Goal: Task Accomplishment & Management: Complete application form

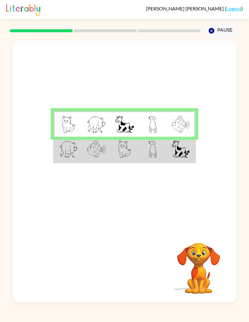
click at [172, 156] on img at bounding box center [180, 148] width 18 height 17
click at [66, 146] on img at bounding box center [68, 148] width 18 height 17
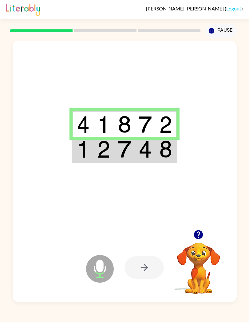
click at [163, 149] on img at bounding box center [165, 148] width 13 height 17
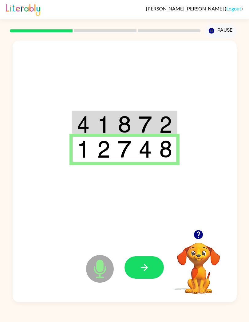
click at [146, 265] on icon "button" at bounding box center [144, 267] width 11 height 11
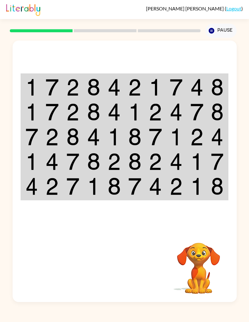
click at [28, 84] on img at bounding box center [31, 87] width 13 height 17
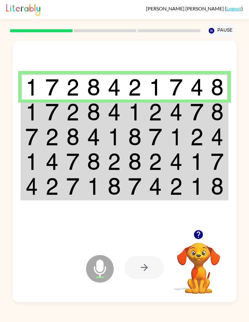
click at [39, 89] on td at bounding box center [31, 86] width 21 height 25
click at [102, 272] on icon at bounding box center [100, 269] width 28 height 28
click at [139, 272] on div at bounding box center [143, 267] width 39 height 22
click at [143, 270] on div at bounding box center [143, 267] width 39 height 22
click at [26, 110] on img at bounding box center [31, 111] width 13 height 17
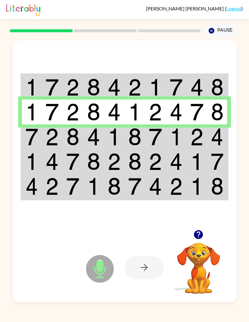
click at [142, 275] on div at bounding box center [143, 267] width 39 height 22
click at [23, 130] on td at bounding box center [31, 136] width 21 height 25
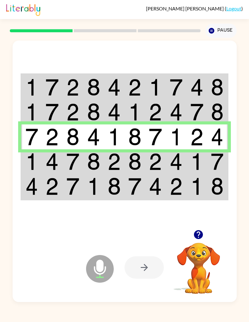
click at [31, 160] on img at bounding box center [31, 161] width 13 height 17
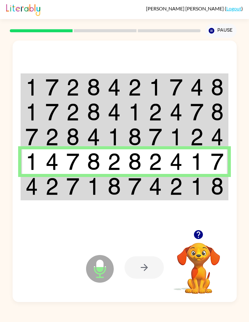
click at [144, 273] on div at bounding box center [143, 267] width 39 height 22
click at [145, 273] on div at bounding box center [143, 267] width 39 height 22
click at [146, 270] on div at bounding box center [143, 267] width 39 height 22
click at [36, 182] on img at bounding box center [31, 185] width 13 height 17
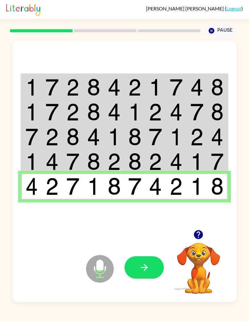
click at [149, 267] on icon "button" at bounding box center [144, 267] width 11 height 11
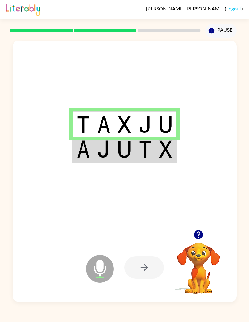
click at [162, 148] on img at bounding box center [165, 148] width 13 height 17
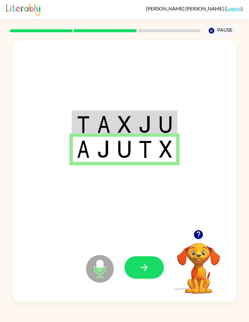
click at [148, 270] on icon "button" at bounding box center [144, 267] width 11 height 11
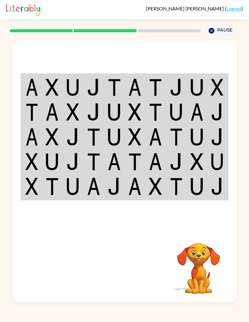
click at [32, 89] on img at bounding box center [31, 87] width 13 height 17
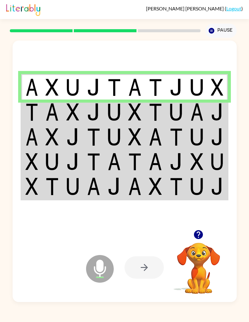
click at [32, 108] on img at bounding box center [31, 111] width 13 height 17
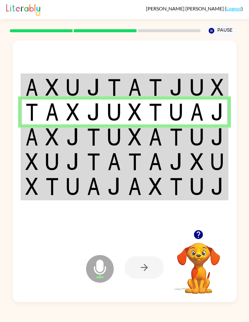
click at [31, 136] on img at bounding box center [31, 136] width 13 height 17
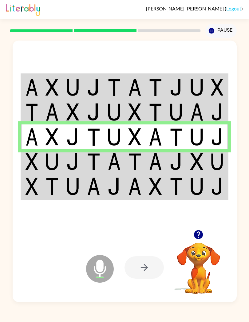
click at [150, 161] on img at bounding box center [155, 161] width 13 height 17
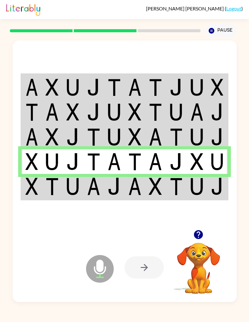
click at [144, 266] on div at bounding box center [143, 267] width 39 height 22
click at [154, 183] on img at bounding box center [155, 185] width 13 height 17
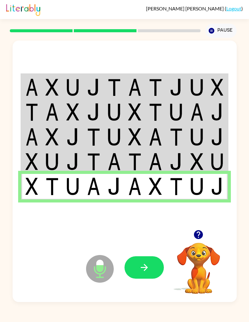
click at [145, 266] on icon "button" at bounding box center [144, 267] width 11 height 11
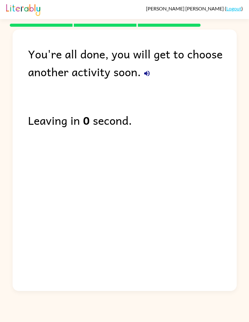
click at [149, 77] on icon "button" at bounding box center [146, 73] width 7 height 7
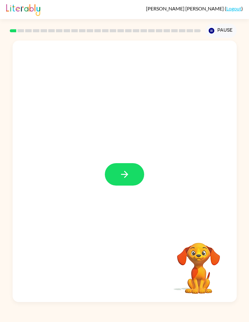
click at [134, 172] on button "button" at bounding box center [124, 174] width 39 height 22
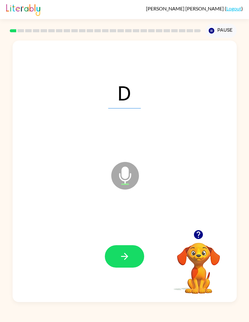
click at [134, 253] on button "button" at bounding box center [124, 256] width 39 height 22
click at [133, 257] on button "button" at bounding box center [124, 256] width 39 height 22
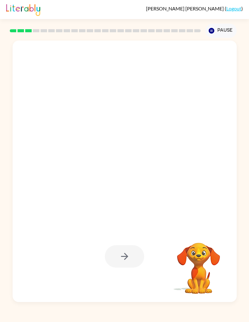
click at [130, 250] on div at bounding box center [124, 256] width 39 height 22
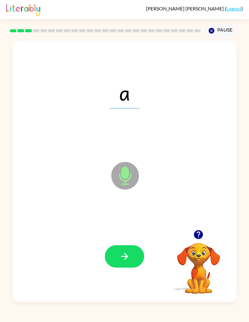
click at [128, 259] on icon "button" at bounding box center [124, 256] width 11 height 11
click at [134, 257] on button "button" at bounding box center [124, 256] width 39 height 22
click at [133, 258] on button "button" at bounding box center [124, 256] width 39 height 22
click at [128, 261] on icon "button" at bounding box center [124, 256] width 11 height 11
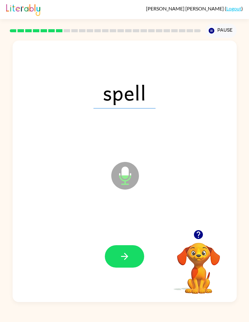
click at [138, 256] on button "button" at bounding box center [124, 256] width 39 height 22
click at [118, 248] on button "button" at bounding box center [124, 256] width 39 height 22
click at [126, 257] on icon "button" at bounding box center [124, 256] width 11 height 11
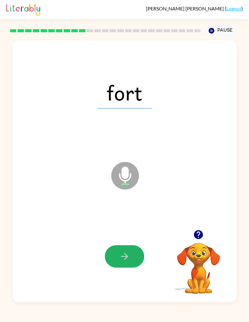
click at [128, 255] on icon "button" at bounding box center [124, 256] width 11 height 11
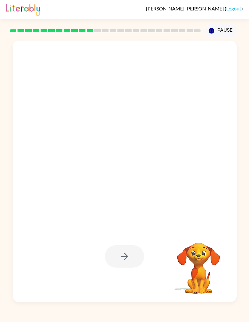
click at [246, 230] on div "Your browser must support playing .mp4 files to use Literably. Please try using…" at bounding box center [124, 170] width 249 height 264
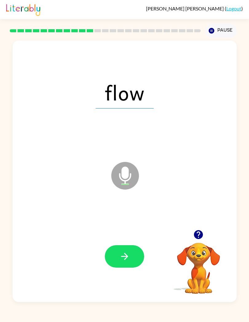
click at [132, 257] on button "button" at bounding box center [124, 256] width 39 height 22
click at [210, 30] on icon "button" at bounding box center [211, 31] width 6 height 6
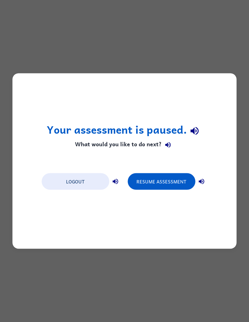
click at [162, 138] on h1 "Your assessment is paused." at bounding box center [125, 131] width 156 height 16
click at [163, 141] on button "button" at bounding box center [167, 144] width 12 height 12
click at [117, 182] on icon "button" at bounding box center [114, 181] width 7 height 7
click at [199, 184] on icon "button" at bounding box center [200, 181] width 7 height 7
click at [246, 242] on div "Your assessment is paused. What would you like to do next? Logout Resume Assess…" at bounding box center [124, 161] width 249 height 322
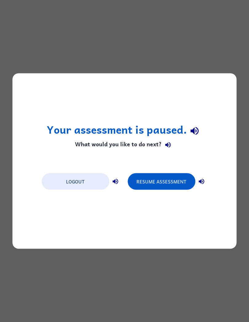
click at [163, 188] on button "Resume Assessment" at bounding box center [161, 181] width 68 height 17
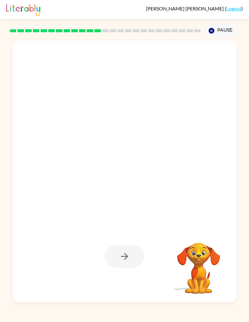
click at [172, 170] on div at bounding box center [110, 160] width 182 height 51
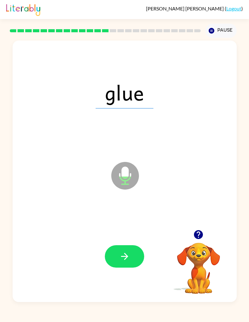
click at [134, 253] on button "button" at bounding box center [124, 256] width 39 height 22
click at [162, 305] on div "Charlie Carey ( Logout ) Pause Pause coin Microphone The Microphone is here whe…" at bounding box center [124, 161] width 249 height 322
click at [136, 250] on button "button" at bounding box center [124, 256] width 39 height 22
click at [135, 251] on button "button" at bounding box center [124, 256] width 39 height 22
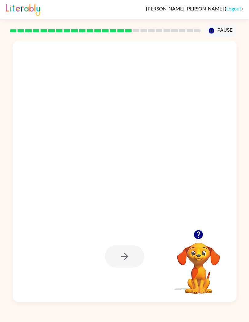
click at [214, 242] on div at bounding box center [198, 234] width 61 height 16
click at [214, 30] on icon "Pause" at bounding box center [211, 30] width 7 height 7
click at [223, 32] on button "Pause Pause" at bounding box center [220, 31] width 31 height 14
click at [219, 28] on button "Pause Pause" at bounding box center [220, 31] width 31 height 14
click at [221, 38] on button "Pause Pause" at bounding box center [220, 31] width 31 height 14
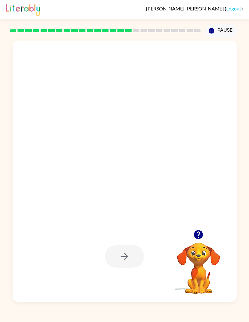
click at [214, 33] on icon "Pause" at bounding box center [211, 30] width 7 height 7
click at [213, 30] on icon "button" at bounding box center [211, 31] width 6 height 6
click at [216, 132] on div at bounding box center [125, 171] width 224 height 261
click at [130, 257] on div at bounding box center [124, 256] width 39 height 22
click at [199, 232] on icon "button" at bounding box center [198, 234] width 11 height 11
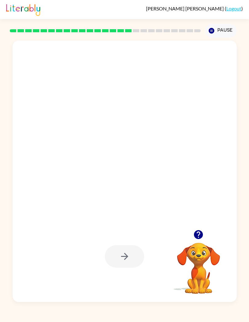
click at [130, 30] on rect at bounding box center [128, 30] width 6 height 3
click at [138, 32] on rect at bounding box center [136, 30] width 6 height 3
click at [131, 255] on div at bounding box center [124, 256] width 39 height 22
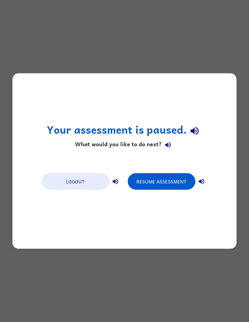
click at [164, 180] on button "Resume Assessment" at bounding box center [161, 181] width 68 height 17
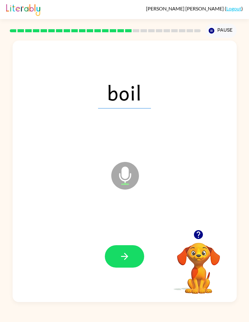
click at [122, 259] on icon "button" at bounding box center [124, 256] width 11 height 11
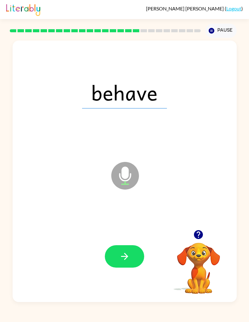
click at [118, 256] on button "button" at bounding box center [124, 256] width 39 height 22
click at [142, 273] on div at bounding box center [124, 256] width 211 height 79
click at [122, 257] on icon "button" at bounding box center [124, 256] width 7 height 7
click at [121, 253] on icon "button" at bounding box center [124, 256] width 11 height 11
click at [127, 252] on icon "button" at bounding box center [124, 256] width 11 height 11
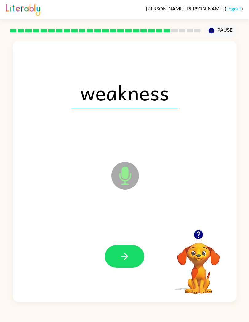
click at [136, 252] on button "button" at bounding box center [124, 256] width 39 height 22
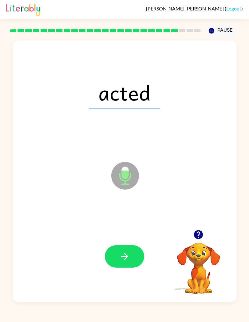
click at [132, 254] on button "button" at bounding box center [124, 256] width 39 height 22
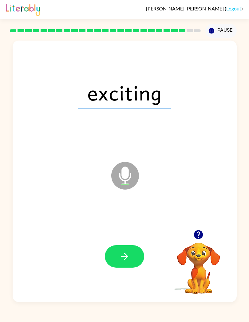
click at [125, 258] on icon "button" at bounding box center [124, 256] width 11 height 11
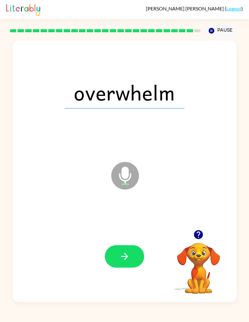
click at [118, 260] on button "button" at bounding box center [124, 256] width 39 height 22
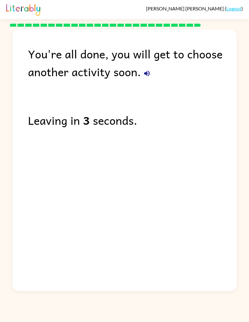
click at [148, 72] on icon "button" at bounding box center [147, 74] width 6 height 6
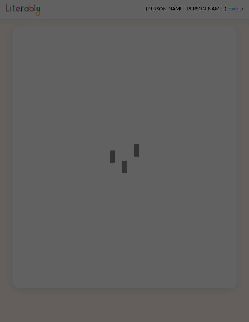
click at [200, 98] on div at bounding box center [124, 161] width 249 height 322
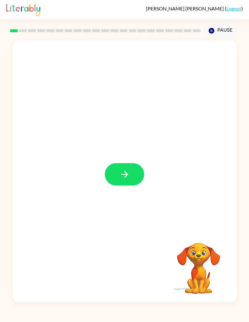
click at [110, 161] on div at bounding box center [125, 171] width 224 height 261
click at [134, 166] on button "button" at bounding box center [124, 174] width 39 height 22
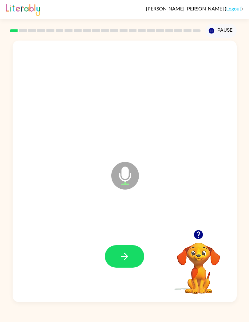
click at [123, 254] on icon "button" at bounding box center [124, 256] width 11 height 11
click at [124, 249] on button "button" at bounding box center [124, 256] width 39 height 22
click at [131, 252] on button "button" at bounding box center [124, 256] width 39 height 22
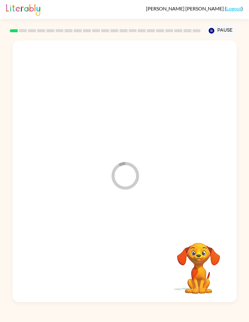
click at [245, 143] on div "Loader Your response is being sent to our graders Your browser must support pla…" at bounding box center [124, 170] width 249 height 264
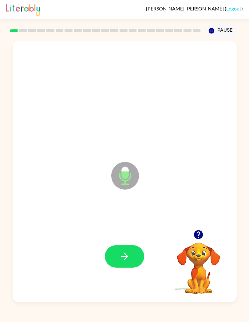
click at [133, 260] on button "button" at bounding box center [124, 256] width 39 height 22
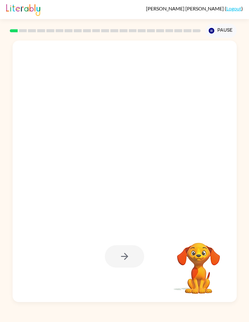
click at [121, 252] on div at bounding box center [124, 256] width 39 height 22
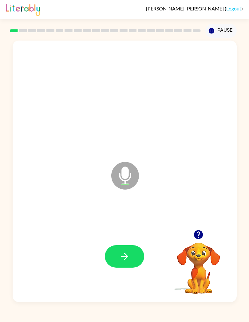
click at [133, 258] on button "button" at bounding box center [124, 256] width 39 height 22
click at [133, 257] on button "button" at bounding box center [124, 256] width 39 height 22
click at [134, 253] on button "button" at bounding box center [124, 256] width 39 height 22
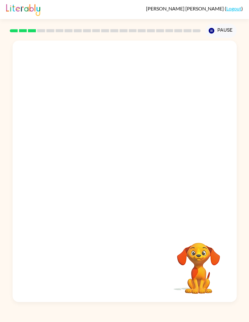
click at [193, 152] on div at bounding box center [110, 160] width 182 height 51
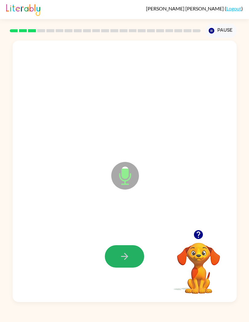
click at [129, 257] on icon "button" at bounding box center [124, 256] width 11 height 11
click at [122, 255] on icon "button" at bounding box center [124, 256] width 11 height 11
click at [124, 251] on icon "button" at bounding box center [124, 256] width 11 height 11
click at [118, 239] on div at bounding box center [124, 256] width 211 height 79
click at [119, 248] on button "button" at bounding box center [124, 256] width 39 height 22
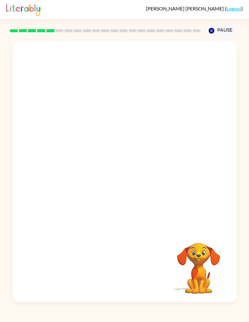
click at [221, 29] on button "Pause Pause" at bounding box center [220, 31] width 31 height 14
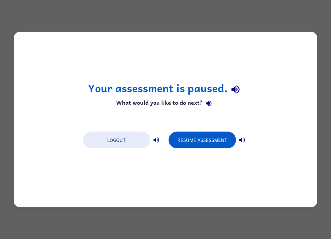
click at [243, 152] on div "Your assessment is paused. What would you like to do next? Logout Resume Assess…" at bounding box center [166, 119] width 304 height 175
click at [213, 138] on button "Resume Assessment" at bounding box center [203, 140] width 68 height 17
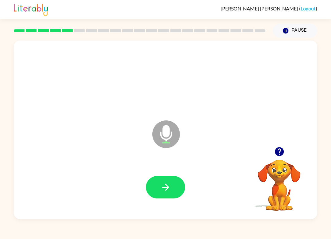
click at [162, 185] on icon "button" at bounding box center [166, 187] width 11 height 11
click at [171, 187] on icon "button" at bounding box center [166, 187] width 11 height 11
click at [173, 186] on button "button" at bounding box center [165, 187] width 39 height 22
click at [170, 177] on button "button" at bounding box center [165, 187] width 39 height 22
click at [159, 183] on button "button" at bounding box center [165, 187] width 39 height 22
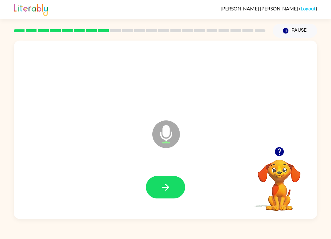
click at [248, 156] on icon "button" at bounding box center [279, 151] width 11 height 11
click at [248, 156] on video "Your browser must support playing .mp4 files to use Literably. Please try using…" at bounding box center [279, 180] width 61 height 61
click at [164, 192] on icon "button" at bounding box center [166, 187] width 11 height 11
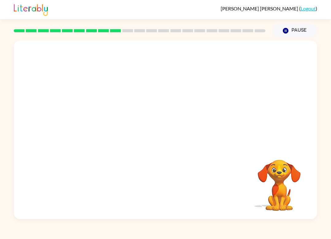
click at [248, 28] on icon "Pause" at bounding box center [286, 30] width 7 height 7
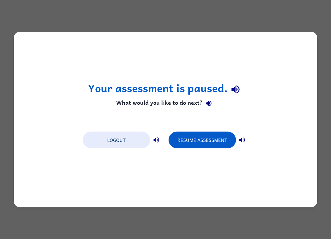
click at [222, 137] on button "Resume Assessment" at bounding box center [203, 140] width 68 height 17
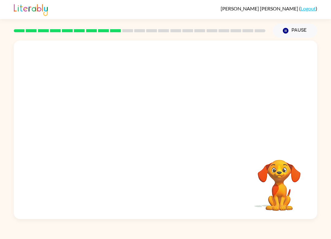
click at [208, 237] on div "Charlie Carey ( Logout ) Pause Pause Your browser must support playing .mp4 fil…" at bounding box center [165, 119] width 331 height 239
click at [202, 237] on div "Charlie Carey ( Logout ) Pause Pause Your browser must support playing .mp4 fil…" at bounding box center [165, 119] width 331 height 239
click at [201, 237] on div "Charlie Carey ( Logout ) Pause Pause Your browser must support playing .mp4 fil…" at bounding box center [165, 119] width 331 height 239
click at [142, 237] on div "Charlie Carey ( Logout ) Pause Pause Your browser must support playing .mp4 fil…" at bounding box center [165, 119] width 331 height 239
click at [144, 237] on div "Charlie Carey ( Logout ) Pause Pause Your browser must support playing .mp4 fil…" at bounding box center [165, 119] width 331 height 239
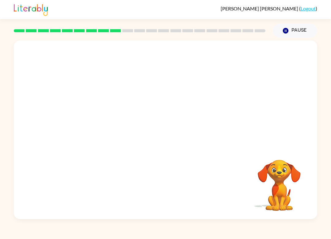
click at [167, 171] on div at bounding box center [166, 186] width 292 height 51
click at [148, 237] on div "Charlie Carey ( Logout ) Pause Pause Your browser must support playing .mp4 fil…" at bounding box center [165, 119] width 331 height 239
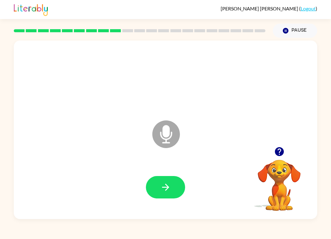
click at [218, 237] on div "Charlie Carey ( Logout ) Pause Pause Microphone The Microphone is here when it …" at bounding box center [165, 119] width 331 height 239
click at [168, 183] on icon "button" at bounding box center [166, 187] width 11 height 11
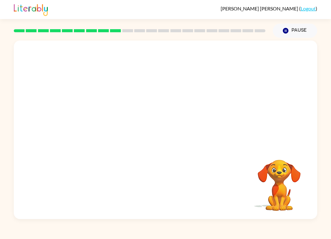
click at [2, 182] on div "Your browser must support playing .mp4 files to use Literably. Please try using…" at bounding box center [165, 128] width 331 height 181
click at [29, 237] on div "Charlie Carey ( Logout ) Pause Pause Your browser must support playing .mp4 fil…" at bounding box center [165, 119] width 331 height 239
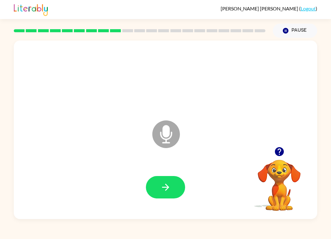
click at [154, 190] on button "button" at bounding box center [165, 187] width 39 height 22
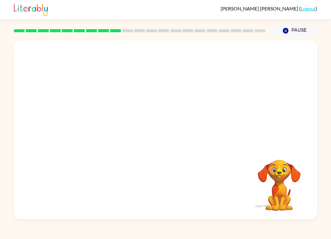
click at [232, 215] on div "Your browser must support playing .mp4 files to use Literably. Please try using…" at bounding box center [166, 130] width 304 height 178
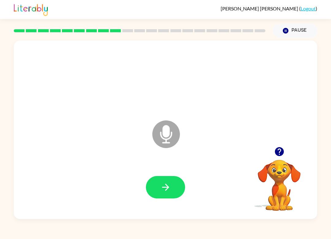
click at [248, 153] on icon "button" at bounding box center [279, 151] width 9 height 9
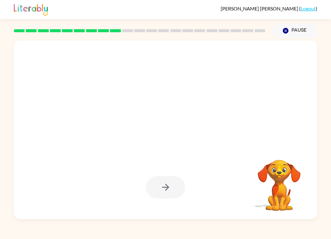
click at [248, 189] on video "Your browser must support playing .mp4 files to use Literably. Please try using…" at bounding box center [279, 180] width 61 height 61
click at [171, 189] on div at bounding box center [165, 187] width 39 height 22
click at [170, 180] on div at bounding box center [165, 187] width 39 height 22
click at [248, 28] on button "Pause Pause" at bounding box center [295, 31] width 45 height 14
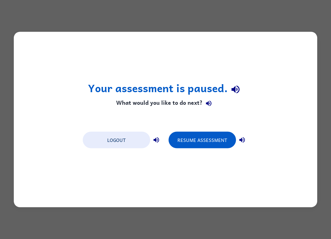
click at [207, 141] on button "Resume Assessment" at bounding box center [203, 140] width 68 height 17
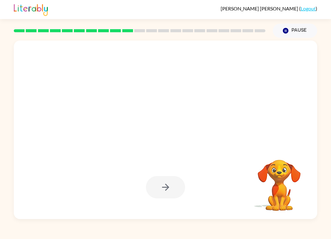
click at [167, 182] on div at bounding box center [165, 187] width 39 height 22
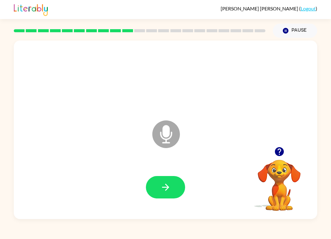
click at [248, 154] on icon "button" at bounding box center [279, 151] width 9 height 9
click at [177, 188] on button "button" at bounding box center [165, 187] width 39 height 22
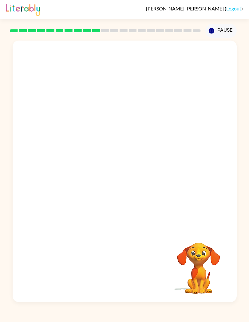
click at [247, 200] on div "Your browser must support playing .mp4 files to use Literably. Please try using…" at bounding box center [124, 170] width 249 height 264
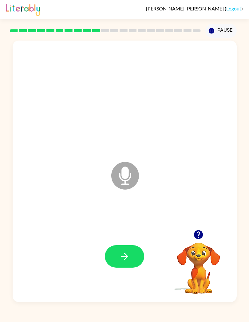
click at [0, 144] on div "Microphone The Microphone is here when it is your turn to talk Your browser mus…" at bounding box center [124, 170] width 249 height 264
click at [136, 244] on div at bounding box center [124, 256] width 211 height 79
click at [131, 259] on button "button" at bounding box center [124, 256] width 39 height 22
click at [195, 234] on icon "button" at bounding box center [198, 234] width 9 height 9
click at [129, 252] on icon "button" at bounding box center [124, 256] width 11 height 11
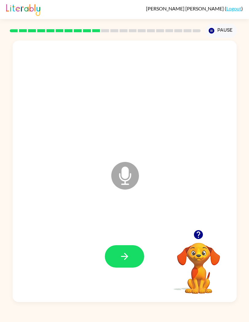
click at [125, 258] on icon "button" at bounding box center [124, 256] width 11 height 11
click at [124, 258] on div at bounding box center [124, 256] width 39 height 22
click at [128, 252] on icon "button" at bounding box center [124, 256] width 11 height 11
click at [127, 258] on icon "button" at bounding box center [124, 256] width 11 height 11
click at [111, 258] on button "button" at bounding box center [124, 256] width 39 height 22
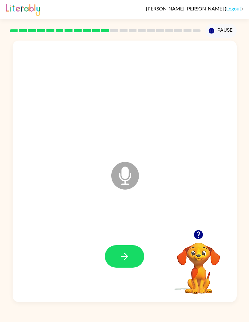
click at [132, 255] on button "button" at bounding box center [124, 256] width 39 height 22
click at [122, 250] on button "button" at bounding box center [124, 256] width 39 height 22
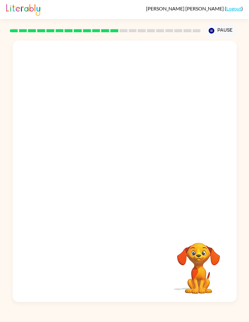
click at [48, 10] on div "Charlie Carey ( Logout )" at bounding box center [124, 9] width 236 height 19
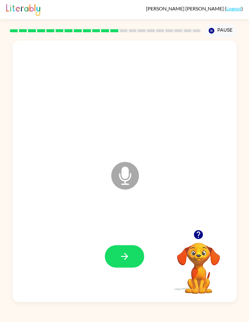
click at [195, 228] on button "button" at bounding box center [198, 234] width 16 height 16
click at [123, 261] on icon "button" at bounding box center [124, 256] width 11 height 11
click at [127, 256] on icon "button" at bounding box center [124, 256] width 7 height 7
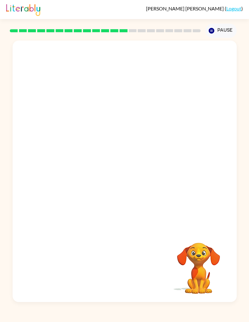
click at [246, 223] on div "Your browser must support playing .mp4 files to use Literably. Please try using…" at bounding box center [124, 170] width 249 height 264
click at [12, 273] on div "Your browser must support playing .mp4 files to use Literably. Please try using…" at bounding box center [124, 170] width 249 height 264
click at [248, 199] on div "Your browser must support playing .mp4 files to use Literably. Please try using…" at bounding box center [124, 170] width 249 height 264
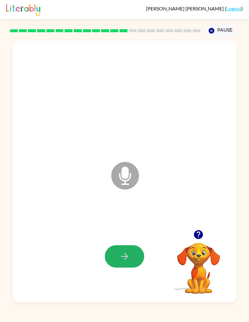
click at [120, 260] on icon "button" at bounding box center [124, 256] width 11 height 11
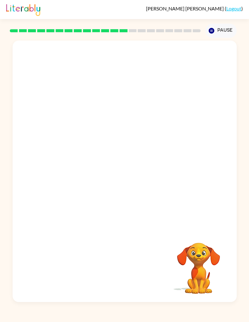
click at [246, 277] on div "Your browser must support playing .mp4 files to use Literably. Please try using…" at bounding box center [124, 170] width 249 height 264
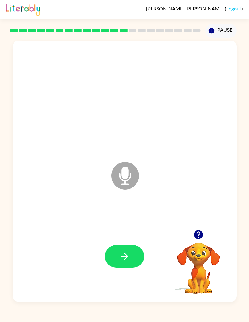
click at [0, 109] on div "Microphone The Microphone is here when it is your turn to talk Your browser mus…" at bounding box center [124, 170] width 249 height 264
click at [123, 256] on icon "button" at bounding box center [124, 256] width 7 height 7
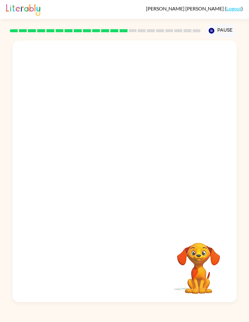
click at [0, 39] on div "Your browser must support playing .mp4 files to use Literably. Please try using…" at bounding box center [124, 170] width 249 height 264
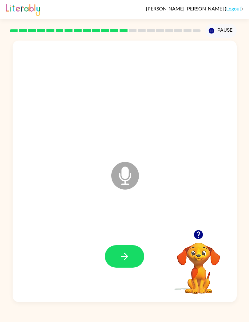
click at [128, 261] on icon "button" at bounding box center [124, 256] width 11 height 11
click at [134, 260] on button "button" at bounding box center [124, 256] width 39 height 22
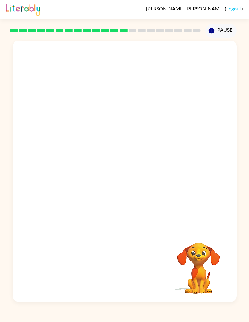
click at [238, 96] on div "Your browser must support playing .mp4 files to use Literably. Please try using…" at bounding box center [124, 170] width 249 height 264
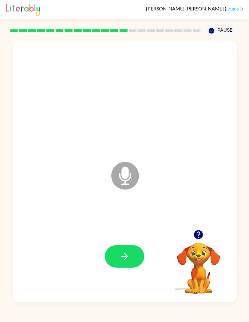
click at [119, 246] on button "button" at bounding box center [124, 256] width 39 height 22
click at [139, 255] on button "button" at bounding box center [124, 256] width 39 height 22
click at [132, 256] on button "button" at bounding box center [124, 256] width 39 height 22
click at [128, 254] on icon "button" at bounding box center [124, 256] width 11 height 11
click at [195, 232] on icon "button" at bounding box center [198, 234] width 9 height 9
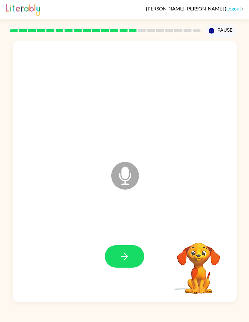
click at [0, 8] on div "Charlie Carey ( Logout )" at bounding box center [124, 9] width 249 height 19
click at [118, 247] on button "button" at bounding box center [124, 256] width 39 height 22
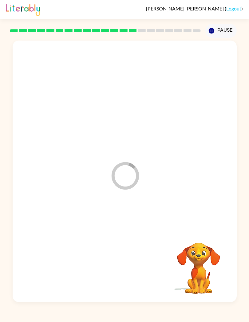
click at [125, 260] on div at bounding box center [124, 256] width 211 height 79
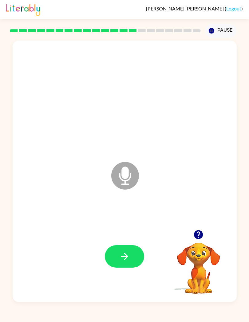
click at [114, 257] on button "button" at bounding box center [124, 256] width 39 height 22
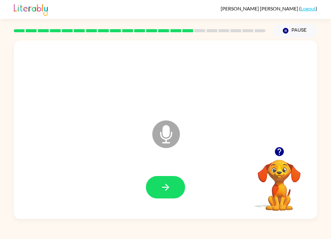
click at [168, 195] on button "button" at bounding box center [165, 187] width 39 height 22
click at [165, 186] on icon "button" at bounding box center [166, 187] width 11 height 11
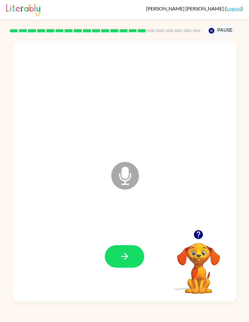
click at [142, 254] on button "button" at bounding box center [124, 256] width 39 height 22
click at [135, 257] on button "button" at bounding box center [124, 256] width 39 height 22
click at [128, 254] on icon "button" at bounding box center [124, 256] width 11 height 11
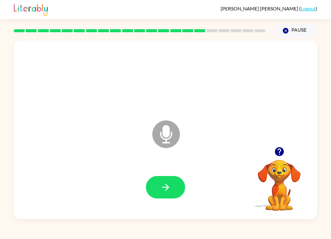
click at [162, 193] on button "button" at bounding box center [165, 187] width 39 height 22
click at [158, 184] on button "button" at bounding box center [165, 187] width 39 height 22
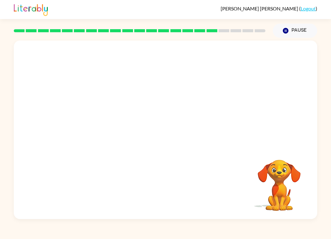
click at [125, 237] on div "Charlie Carey ( Logout ) Pause Pause Your browser must support playing .mp4 fil…" at bounding box center [165, 119] width 331 height 239
click at [121, 237] on div "Charlie Carey ( Logout ) Pause Pause Your browser must support playing .mp4 fil…" at bounding box center [165, 119] width 331 height 239
click at [89, 234] on div "Charlie Carey ( Logout ) Pause Pause Your browser must support playing .mp4 fil…" at bounding box center [165, 119] width 331 height 239
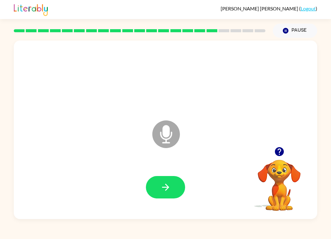
click at [161, 189] on icon "button" at bounding box center [166, 187] width 11 height 11
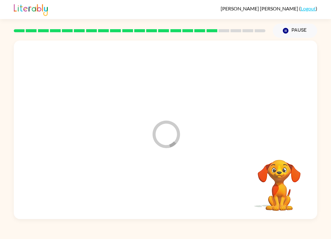
click at [154, 188] on div at bounding box center [166, 186] width 292 height 51
click at [153, 190] on div at bounding box center [166, 186] width 292 height 51
click at [153, 191] on div at bounding box center [166, 186] width 292 height 51
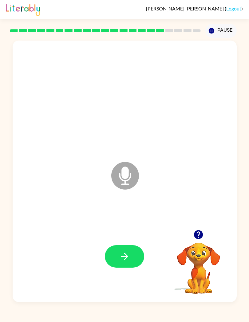
click at [124, 252] on icon "button" at bounding box center [124, 256] width 11 height 11
click at [122, 267] on button "button" at bounding box center [124, 256] width 39 height 22
click at [130, 251] on button "button" at bounding box center [124, 256] width 39 height 22
click at [130, 251] on icon "button" at bounding box center [124, 256] width 11 height 11
click at [128, 261] on icon "button" at bounding box center [124, 256] width 11 height 11
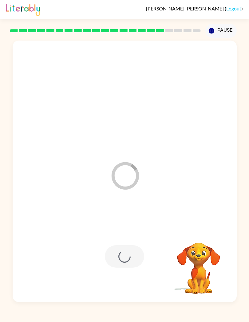
click at [111, 267] on div at bounding box center [124, 256] width 39 height 22
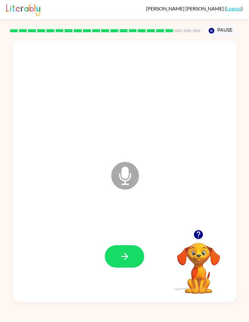
click at [119, 254] on icon "button" at bounding box center [124, 256] width 11 height 11
click at [111, 263] on button "button" at bounding box center [124, 256] width 39 height 22
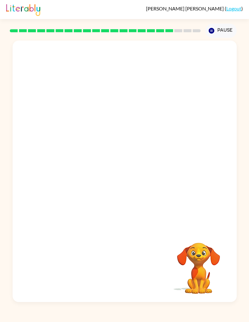
click at [248, 69] on div "Your browser must support playing .mp4 files to use Literably. Please try using…" at bounding box center [124, 170] width 249 height 264
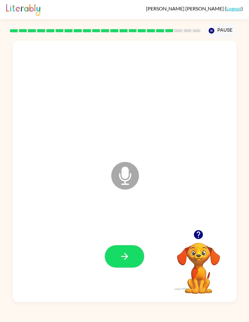
click at [123, 257] on icon "button" at bounding box center [124, 256] width 11 height 11
click at [134, 254] on button "button" at bounding box center [124, 256] width 39 height 22
click at [118, 253] on button "button" at bounding box center [124, 256] width 39 height 22
click at [202, 236] on icon "button" at bounding box center [198, 234] width 9 height 9
click at [115, 258] on button "button" at bounding box center [124, 256] width 39 height 22
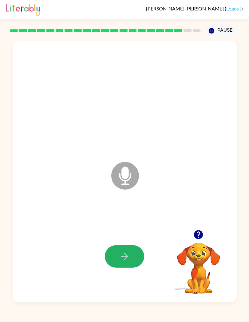
click at [119, 255] on icon "button" at bounding box center [124, 256] width 11 height 11
click at [118, 256] on button "button" at bounding box center [124, 256] width 39 height 22
click at [113, 275] on div at bounding box center [124, 256] width 211 height 79
click at [127, 257] on icon "button" at bounding box center [124, 256] width 7 height 7
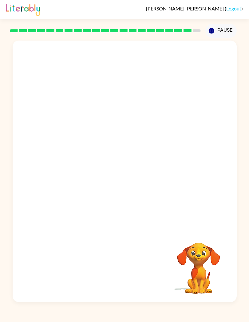
click at [113, 318] on div "Charlie Carey ( Logout ) Pause Pause Your browser must support playing .mp4 fil…" at bounding box center [124, 161] width 249 height 322
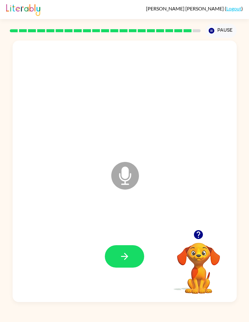
click at [113, 255] on button "button" at bounding box center [124, 256] width 39 height 22
click at [130, 250] on button "button" at bounding box center [124, 256] width 39 height 22
click at [127, 252] on icon "button" at bounding box center [124, 256] width 11 height 11
